Goal: Find specific page/section: Find specific page/section

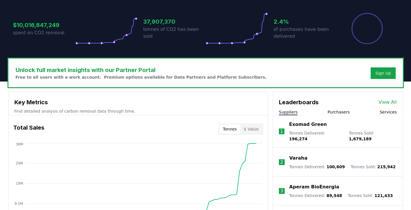
scroll to position [131, 0]
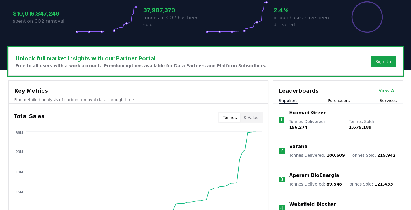
click at [324, 102] on div "Suppliers Purchasers Services" at bounding box center [337, 101] width 129 height 6
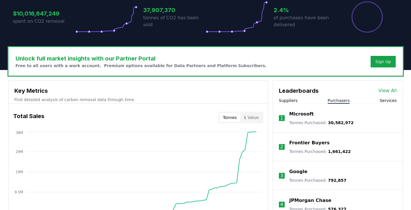
click at [334, 100] on button "Purchasers" at bounding box center [339, 101] width 22 height 6
click at [298, 171] on p "Google" at bounding box center [298, 171] width 18 height 7
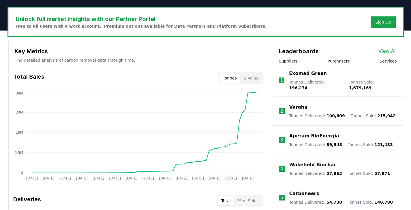
scroll to position [174, 0]
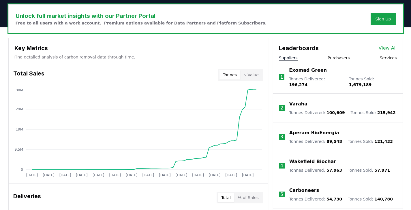
click at [346, 58] on button "Purchasers" at bounding box center [339, 58] width 22 height 6
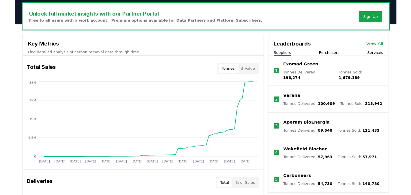
scroll to position [190, 0]
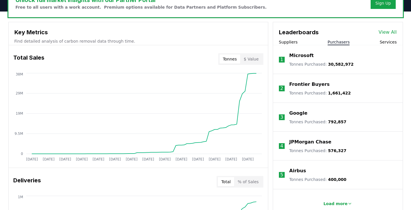
click at [340, 41] on button "Purchasers" at bounding box center [339, 42] width 22 height 6
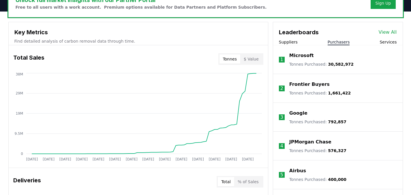
click at [303, 115] on p "Google" at bounding box center [298, 113] width 18 height 7
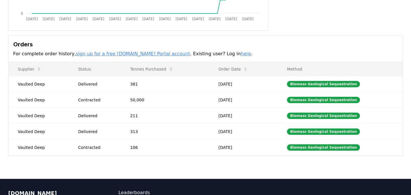
scroll to position [135, 0]
